Goal: Find specific page/section: Find specific page/section

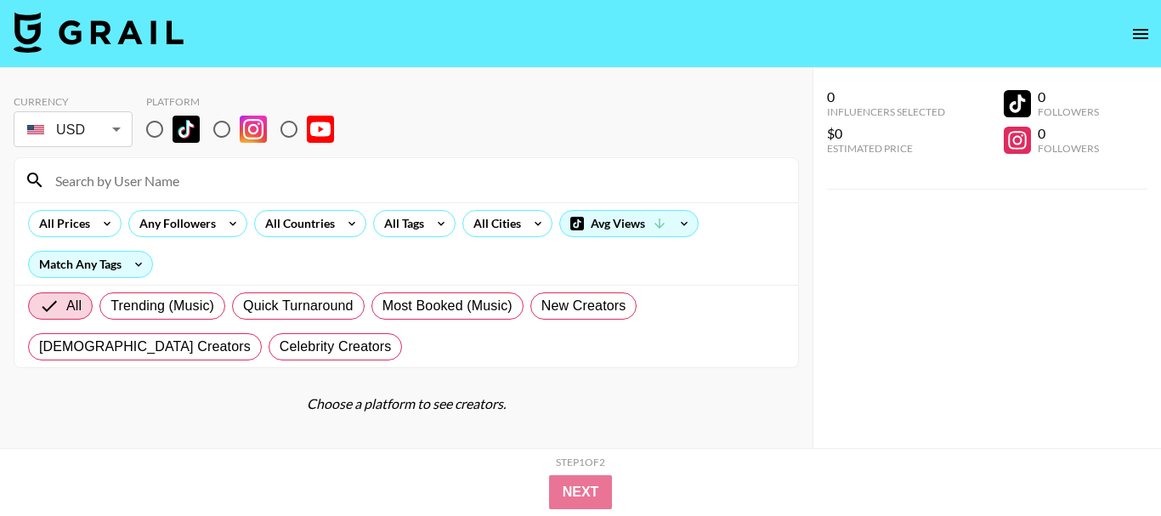
click at [295, 135] on input "radio" at bounding box center [289, 129] width 36 height 36
radio input "true"
click at [291, 133] on input "radio" at bounding box center [289, 129] width 36 height 36
click at [443, 134] on div "Currency USD USD ​ Platform" at bounding box center [406, 122] width 785 height 55
click at [291, 130] on input "radio" at bounding box center [289, 129] width 36 height 36
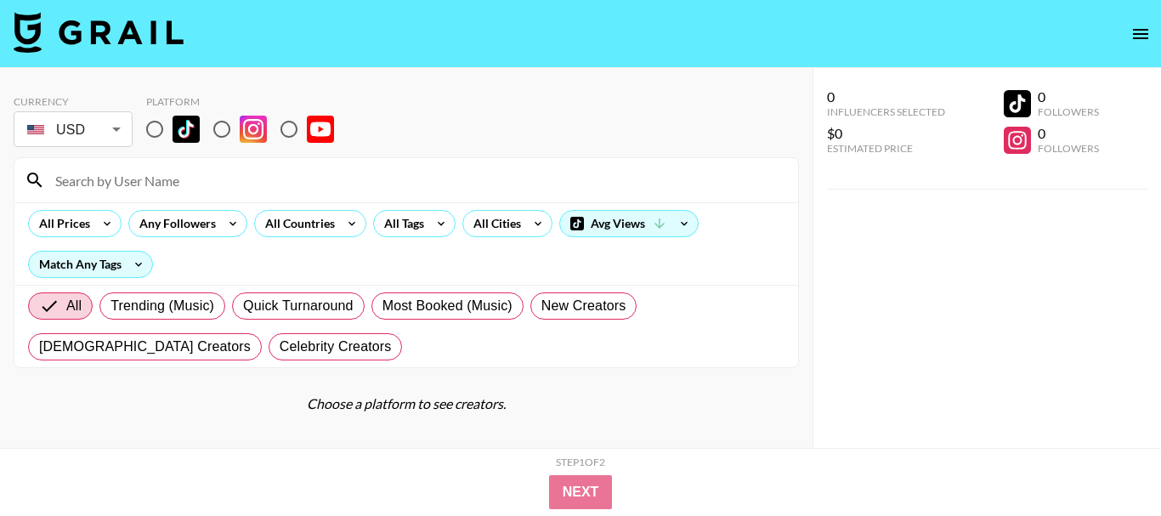
click at [291, 130] on input "radio" at bounding box center [289, 129] width 36 height 36
click at [291, 133] on input "radio" at bounding box center [289, 129] width 36 height 36
click at [289, 130] on input "radio" at bounding box center [289, 129] width 36 height 36
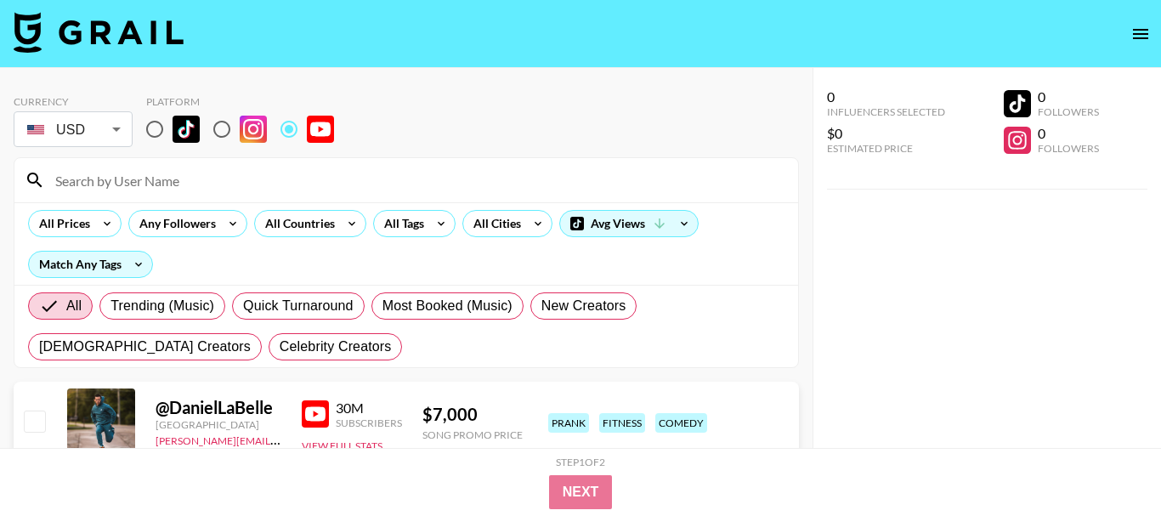
click at [289, 130] on input "radio" at bounding box center [289, 129] width 36 height 36
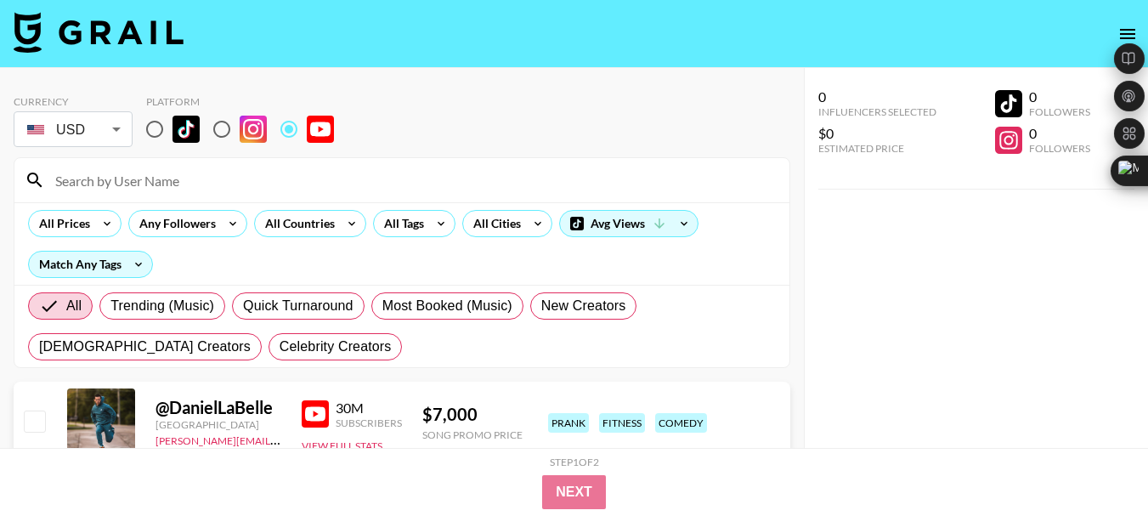
click at [99, 178] on input at bounding box center [412, 180] width 734 height 27
paste input "@SBMowingShorts"
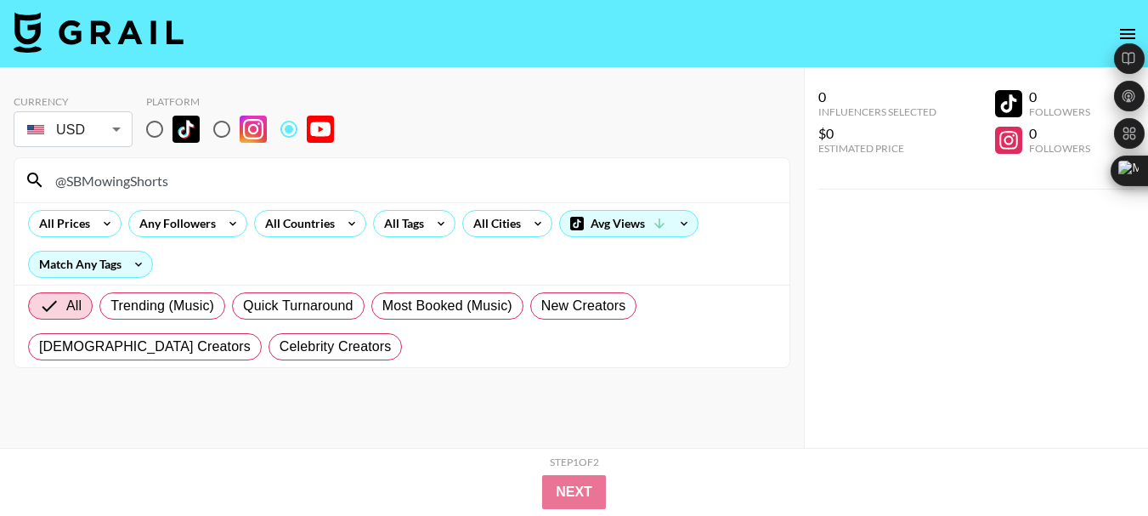
type input "@SBMowingShorts"
click at [400, 116] on div "Currency USD USD ​ Platform" at bounding box center [402, 122] width 777 height 55
click at [144, 184] on input "@SBMowingShorts" at bounding box center [412, 180] width 734 height 27
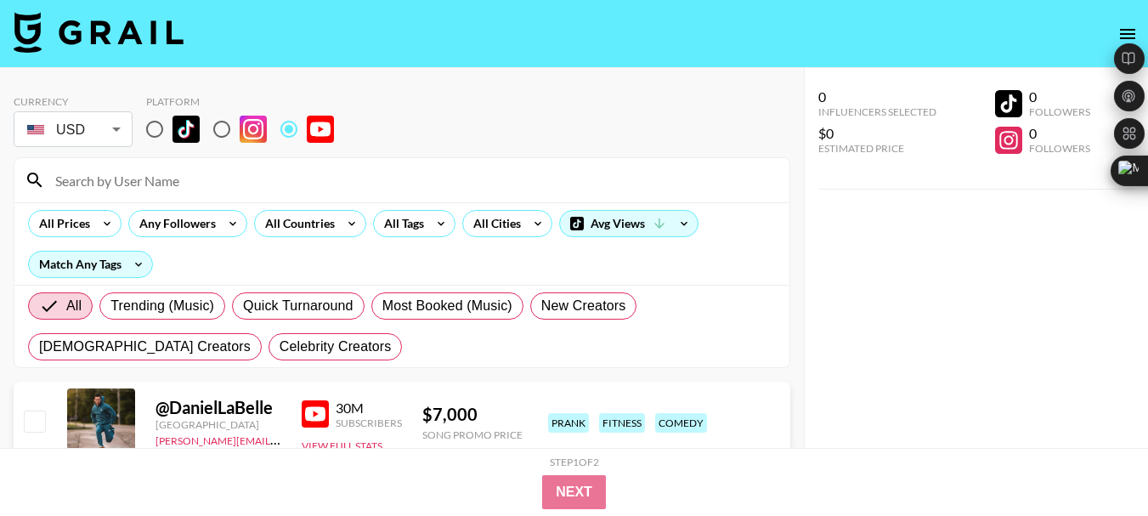
paste input "@thehomedogllc"
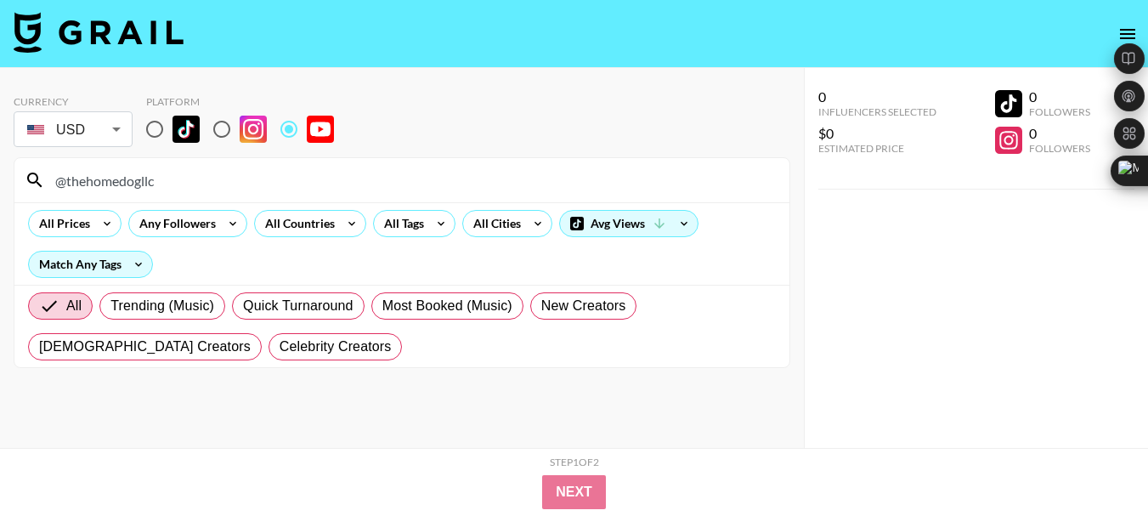
type input "@thehomedogllc"
click at [118, 179] on input "@thehomedogllc" at bounding box center [412, 180] width 734 height 27
click at [118, 180] on input "@thehomedogllc" at bounding box center [412, 180] width 734 height 27
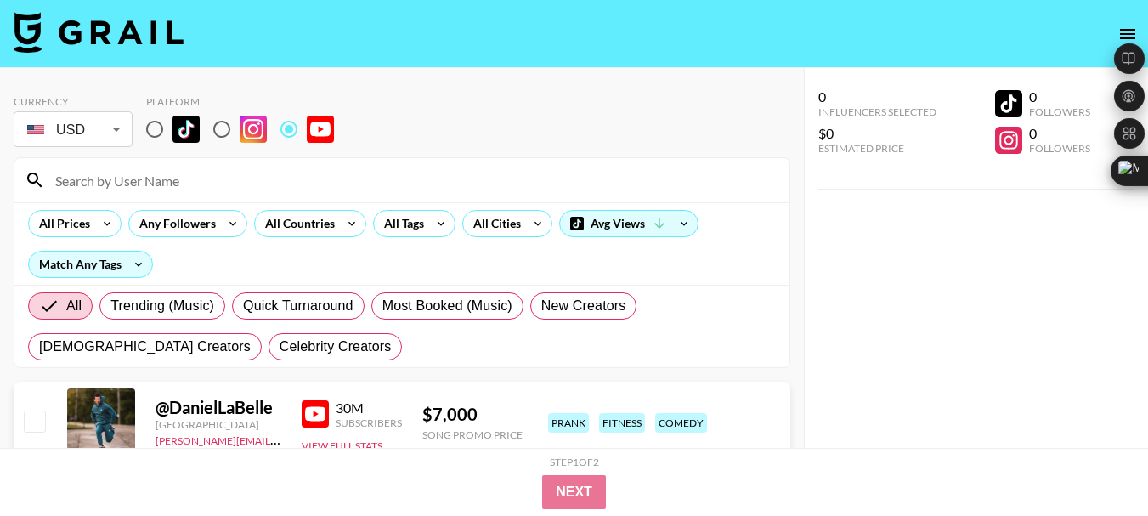
paste input "@RobertEFuller"
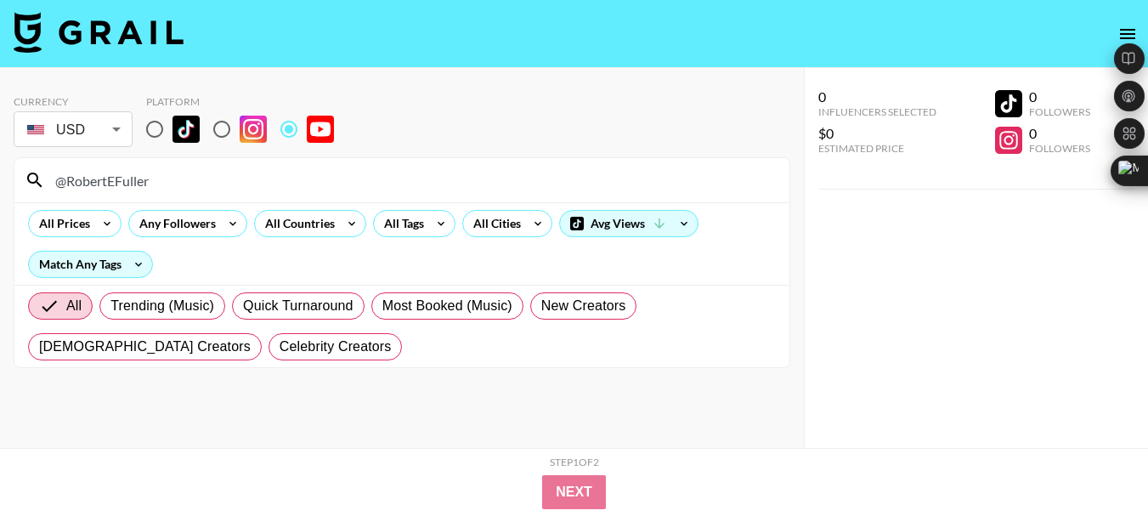
type input "@RobertEFuller"
click at [103, 186] on input "@RobertEFuller" at bounding box center [412, 180] width 734 height 27
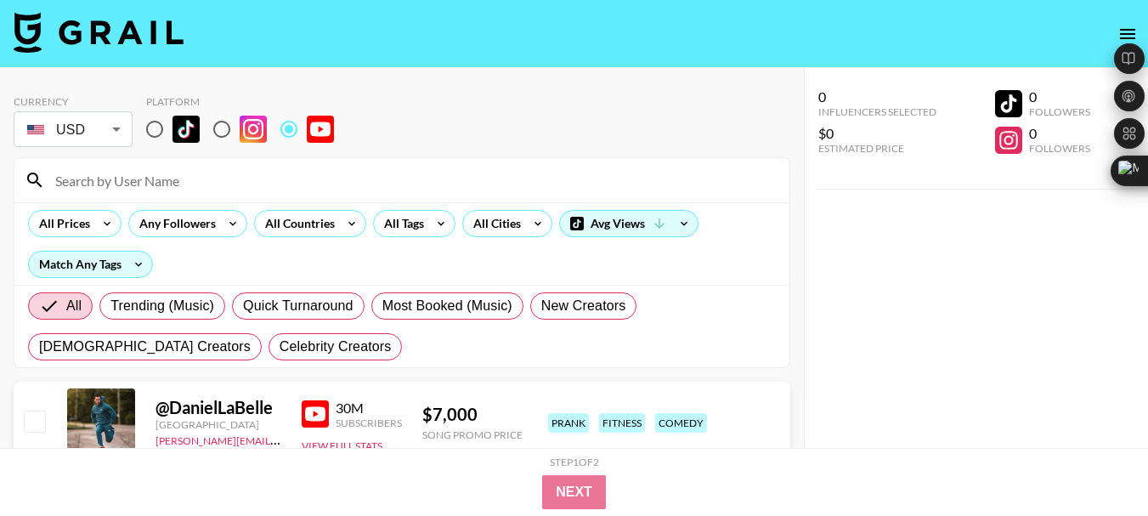
paste input "@LondonHustle"
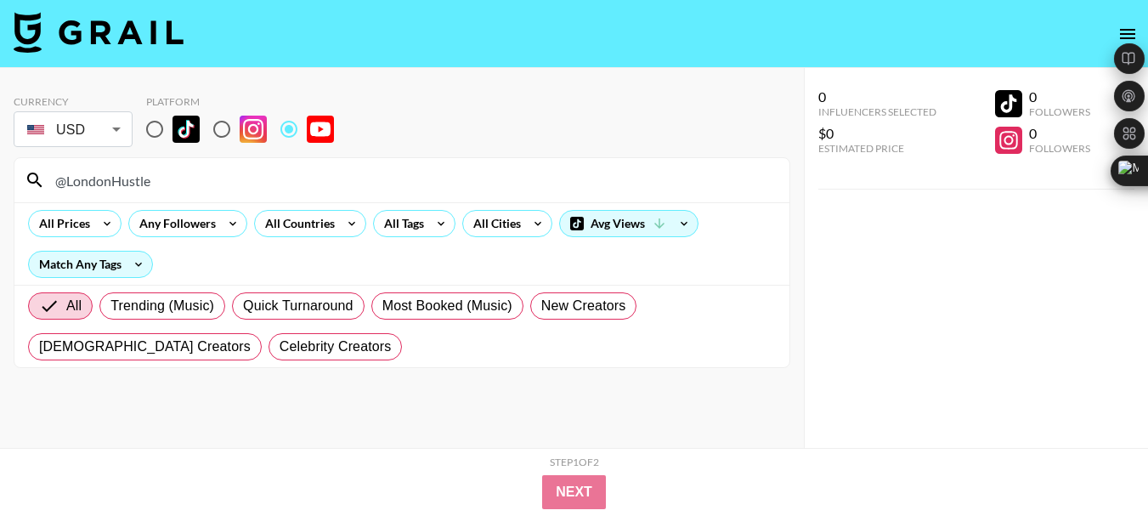
type input "@LondonHustle"
click at [108, 186] on input "@LondonHustle" at bounding box center [412, 180] width 734 height 27
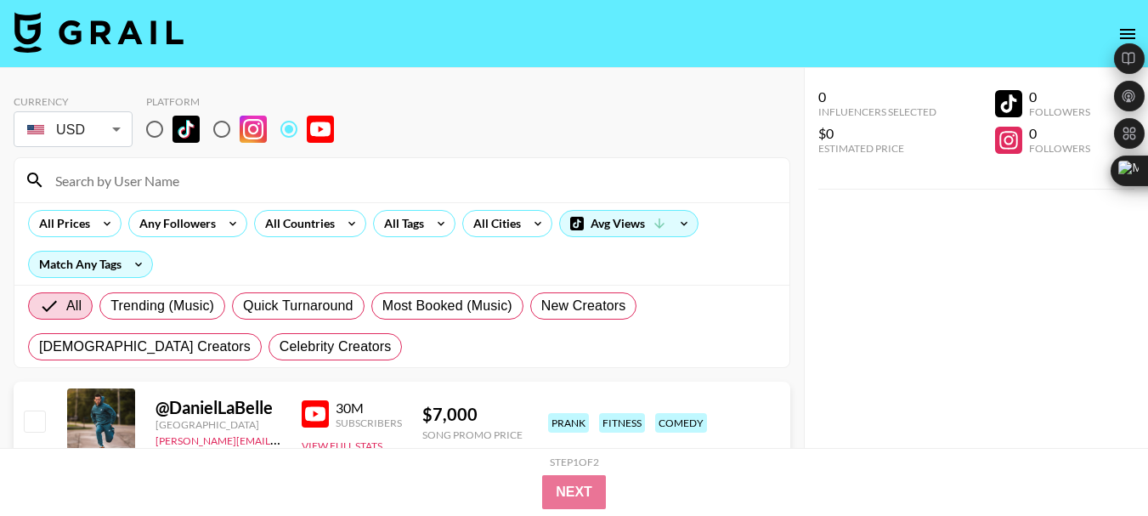
paste input "@run_jeff"
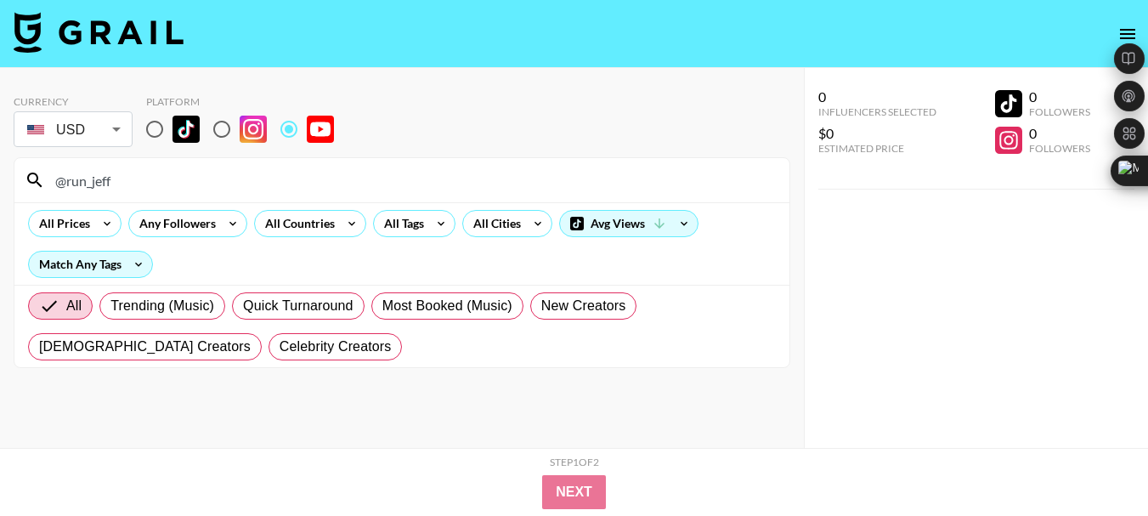
type input "@run_jeff"
click at [88, 184] on input "@run_jeff" at bounding box center [412, 180] width 734 height 27
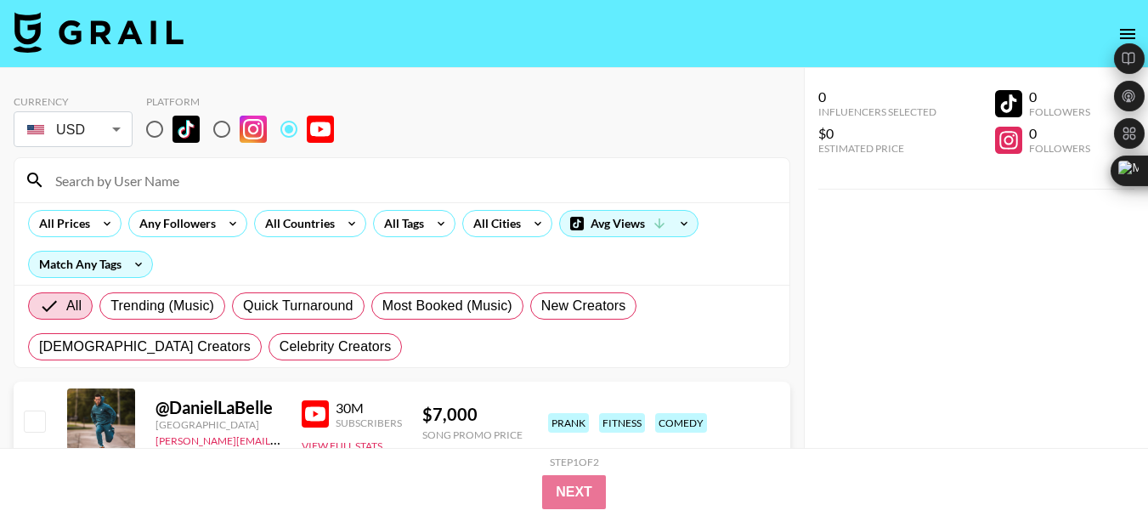
paste input "@EngineeringExplained"
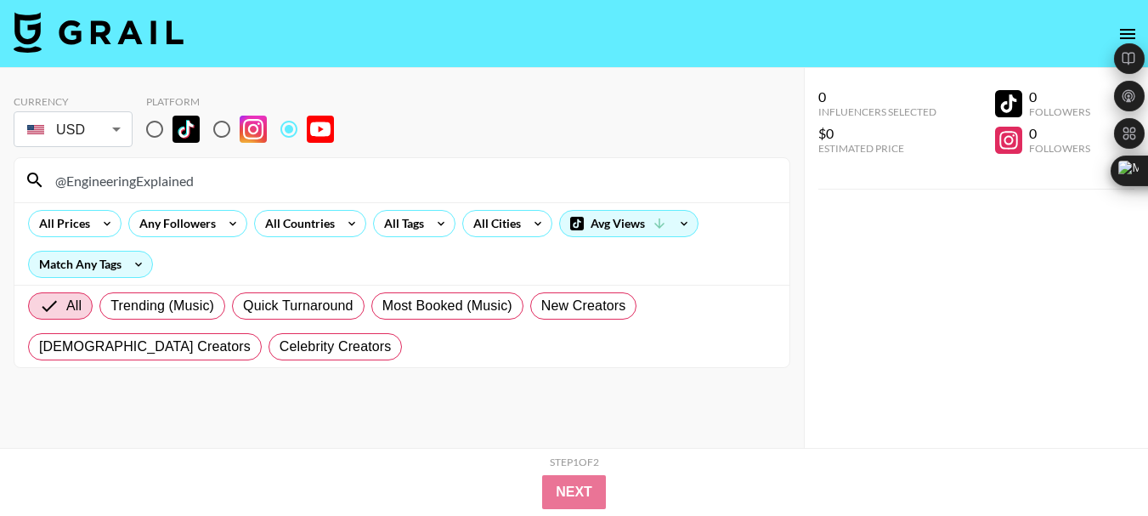
type input "@EngineeringExplained"
click at [154, 180] on input "@EngineeringExplained" at bounding box center [412, 180] width 734 height 27
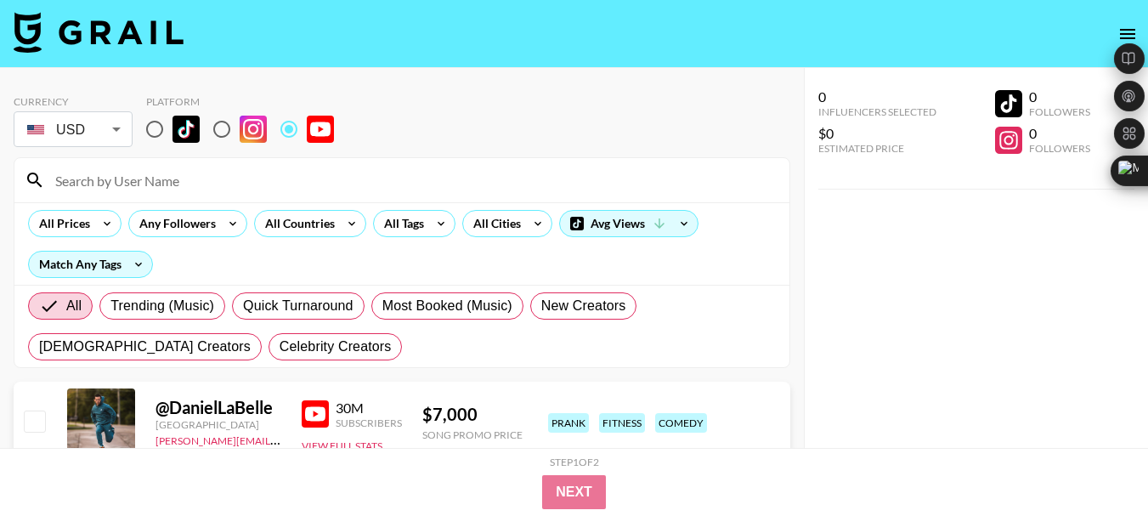
paste input "@koenigsegg"
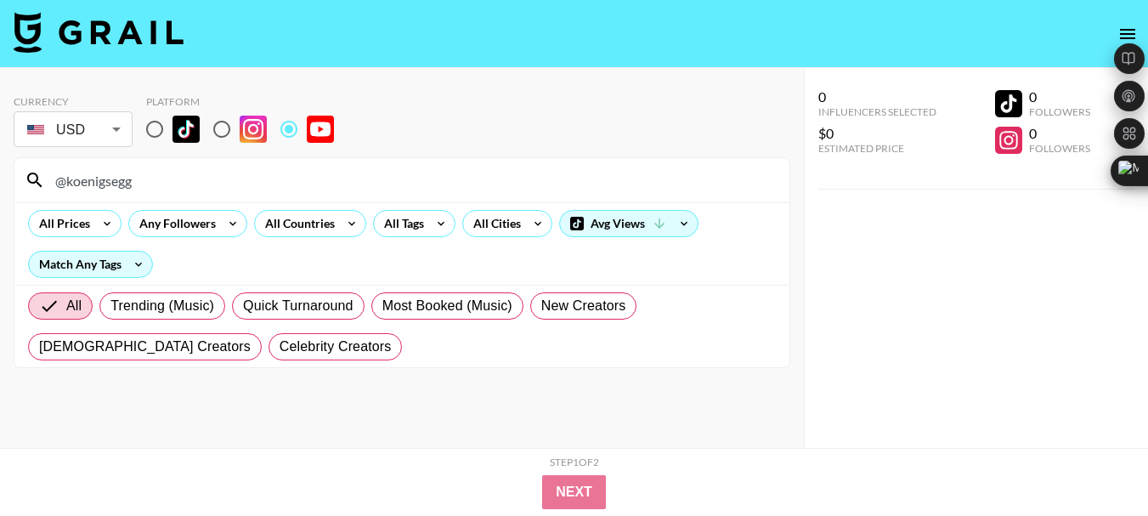
type input "@koenigsegg"
click at [106, 168] on input "@koenigsegg" at bounding box center [412, 180] width 734 height 27
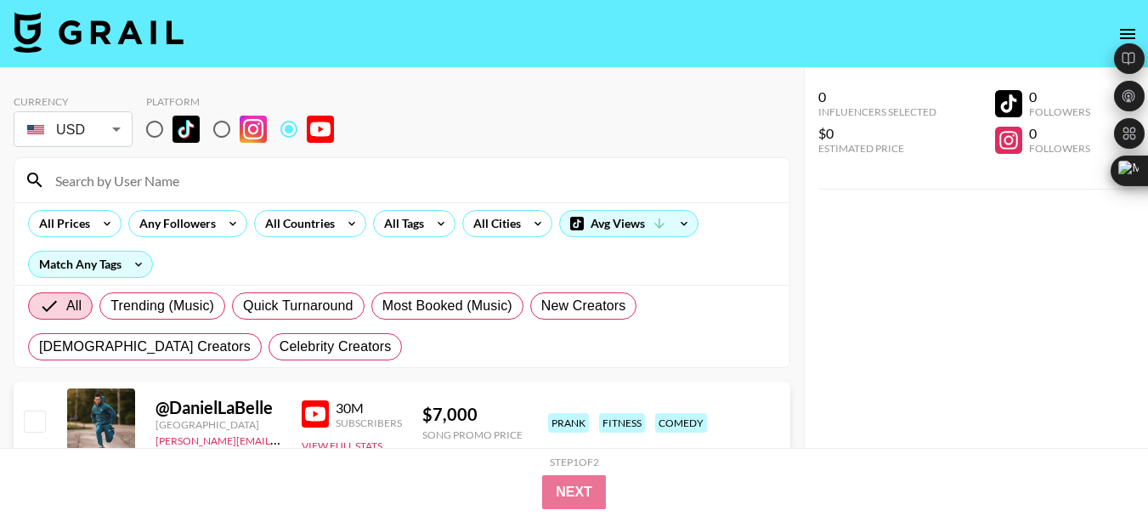
paste input "@rainbolttwo"
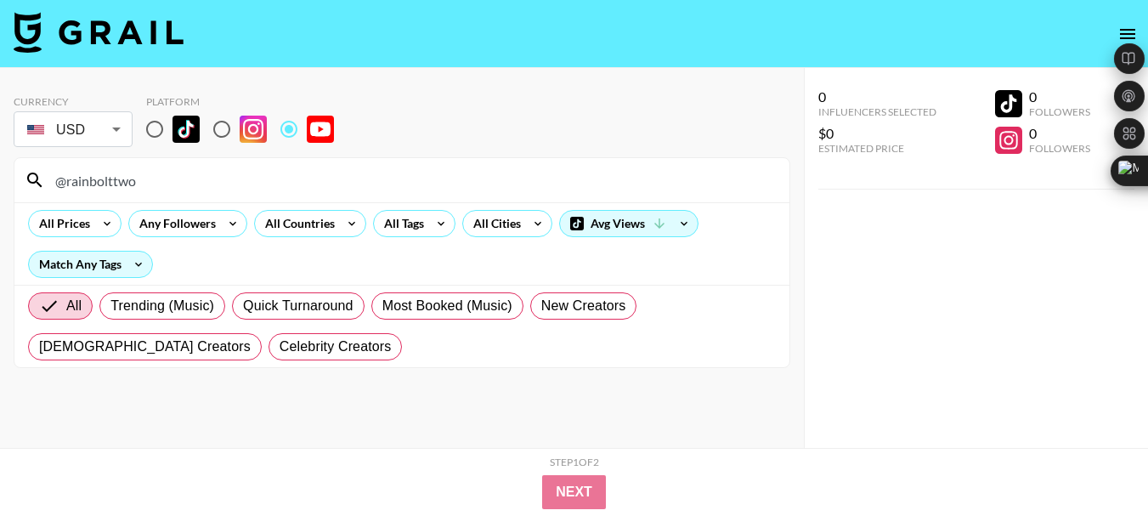
type input "@rainbolttwo"
click at [105, 184] on input "@rainbolttwo" at bounding box center [412, 180] width 734 height 27
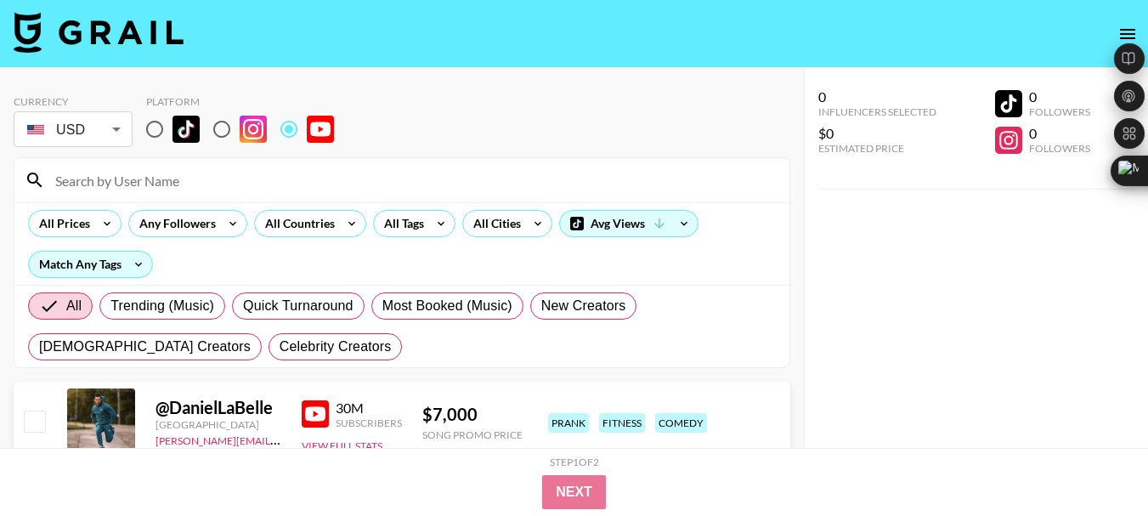
paste input "@WorldwideCyclery"
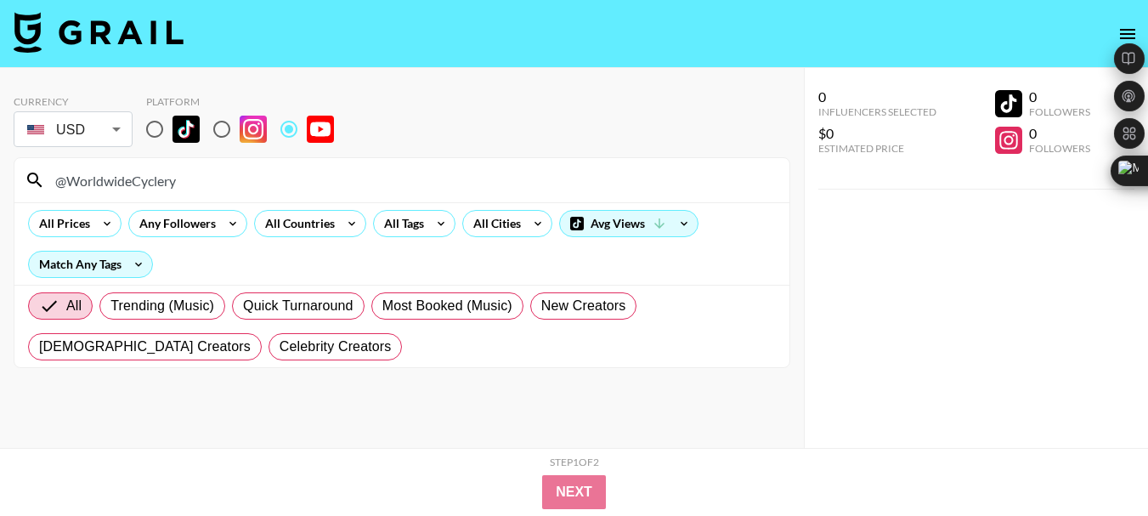
type input "@WorldwideCyclery"
